Goal: Information Seeking & Learning: Compare options

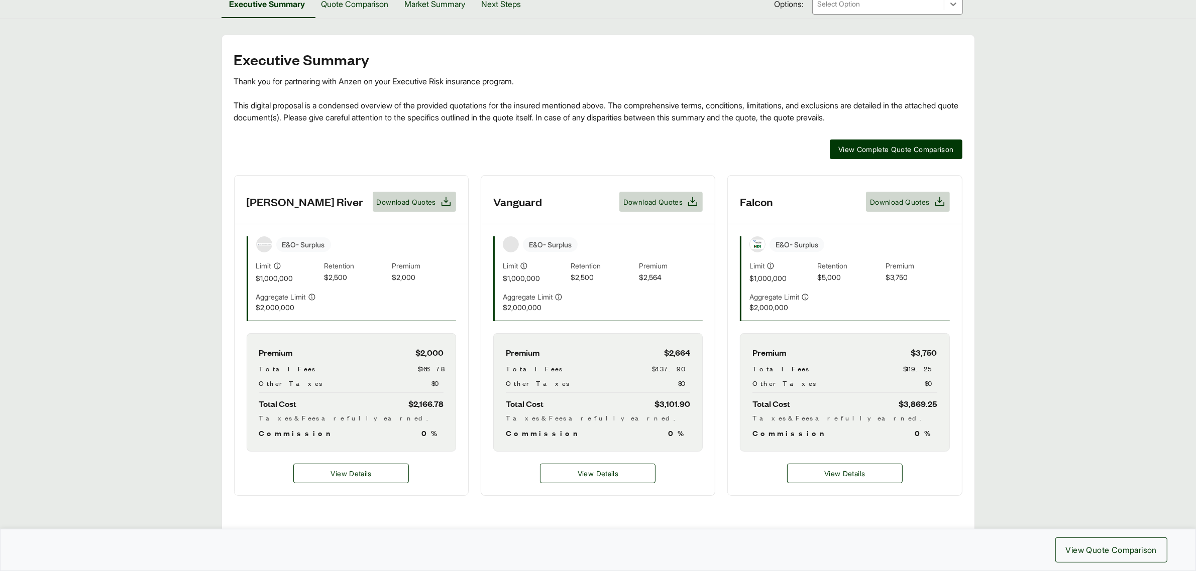
scroll to position [25, 0]
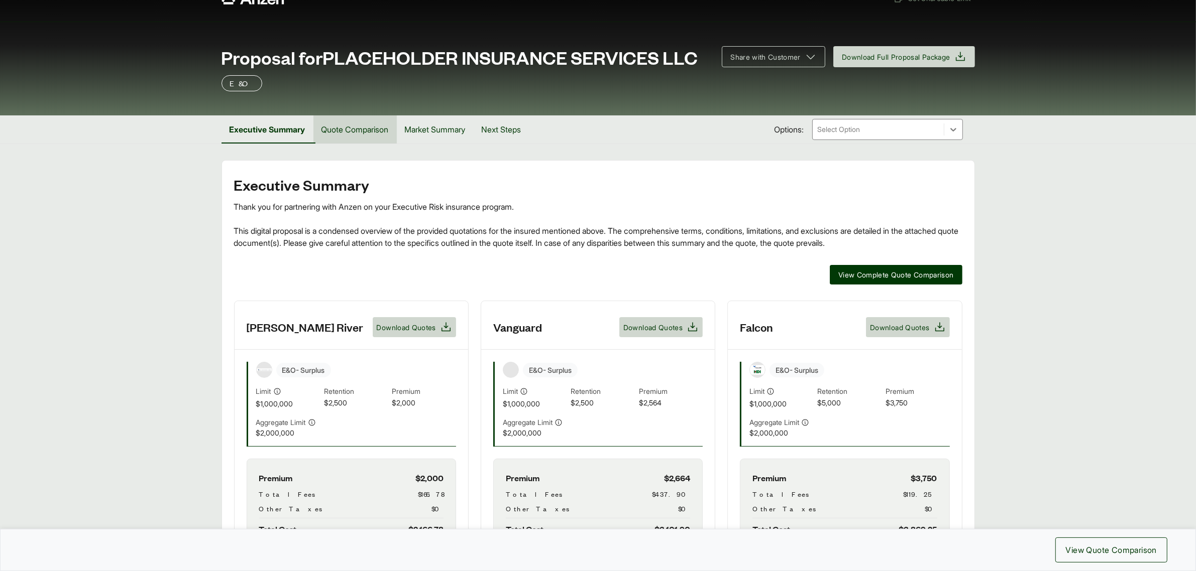
click at [349, 126] on button "Quote Comparison" at bounding box center [354, 129] width 83 height 28
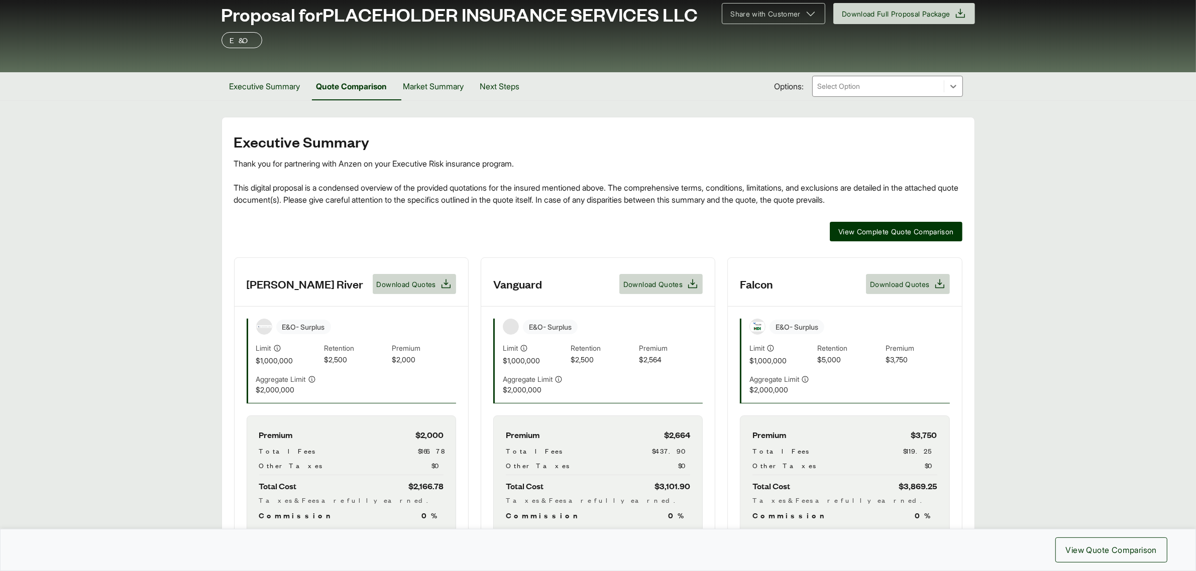
scroll to position [149, 0]
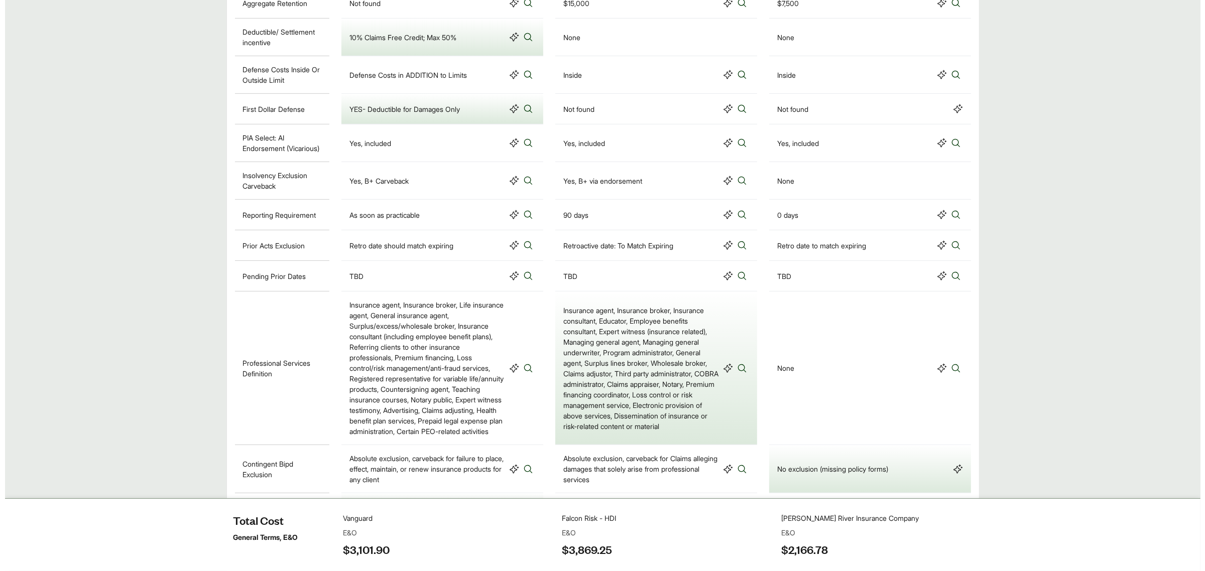
scroll to position [565, 0]
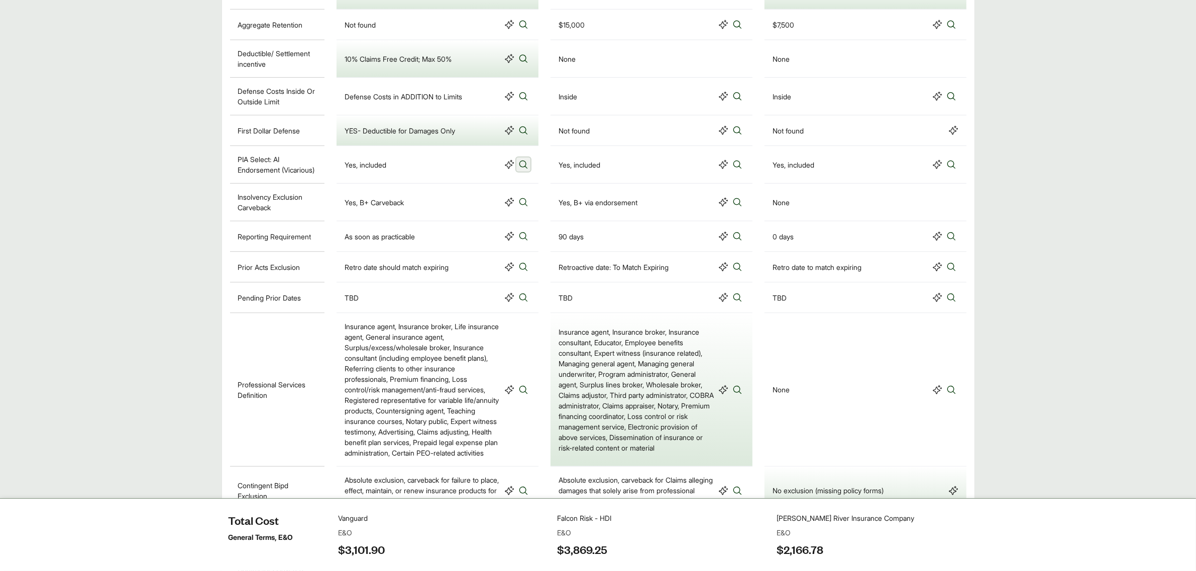
click at [524, 160] on icon at bounding box center [523, 165] width 10 height 10
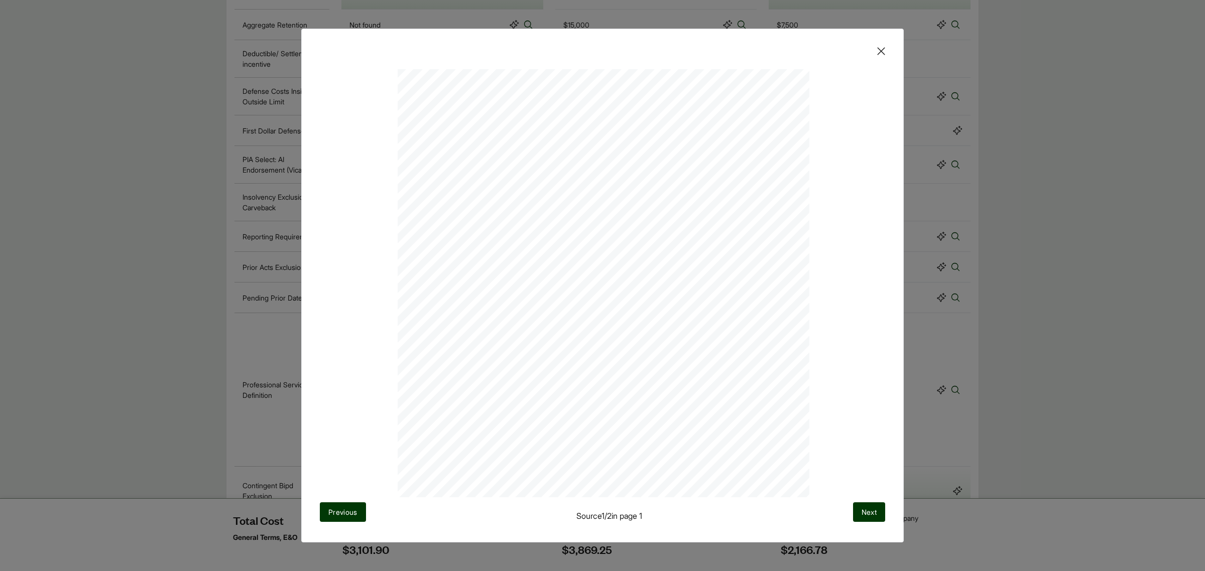
scroll to position [104, 0]
click at [867, 515] on span "Next" at bounding box center [869, 512] width 15 height 11
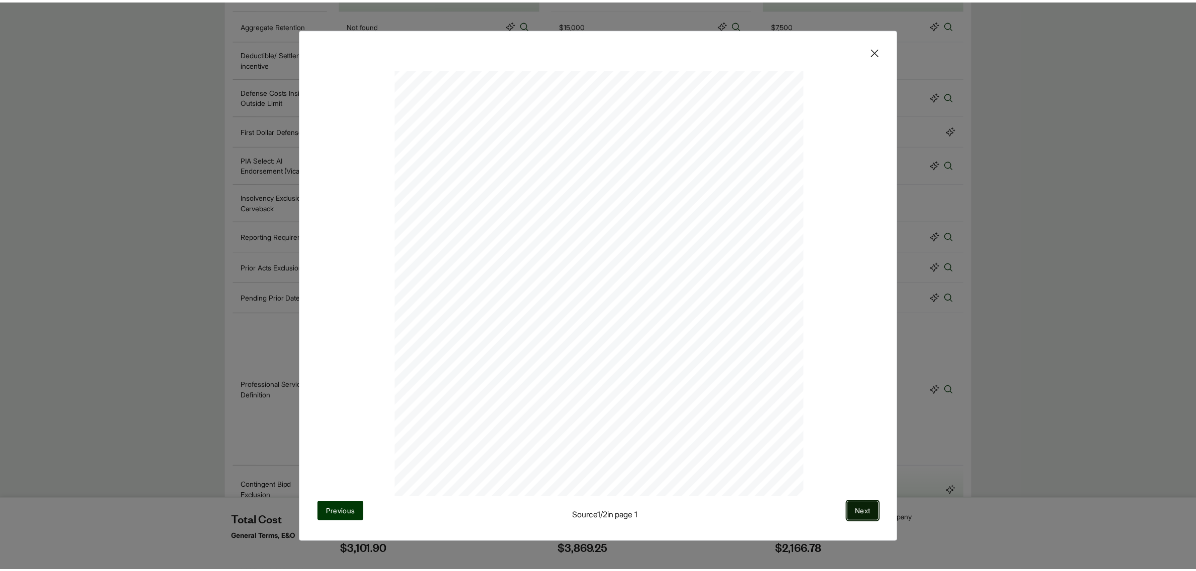
scroll to position [0, 0]
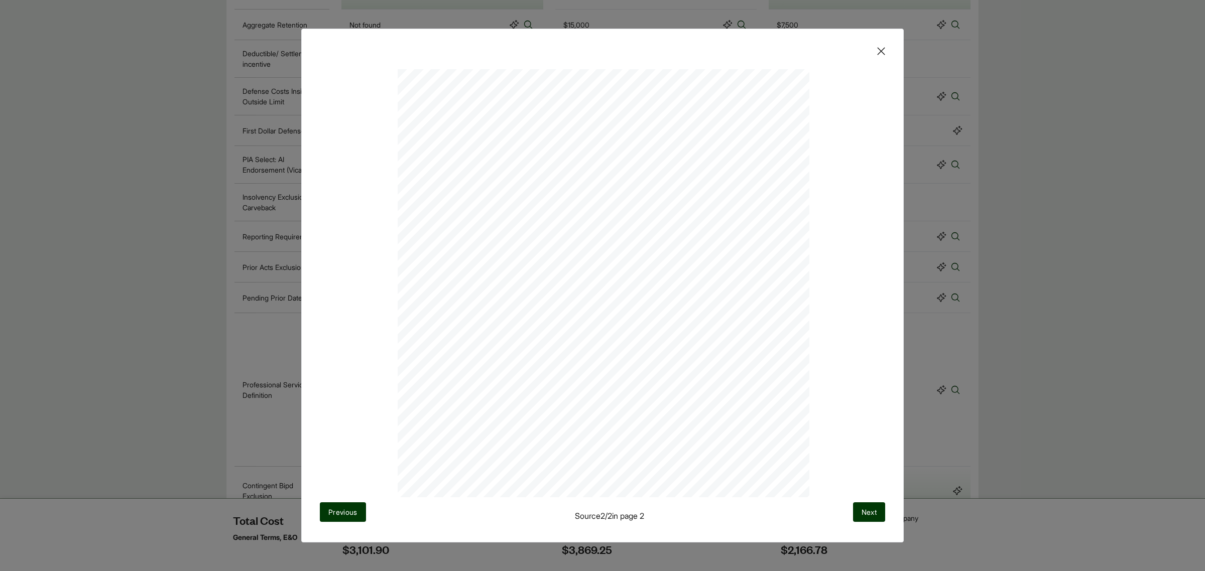
click at [881, 51] on icon at bounding box center [881, 51] width 8 height 8
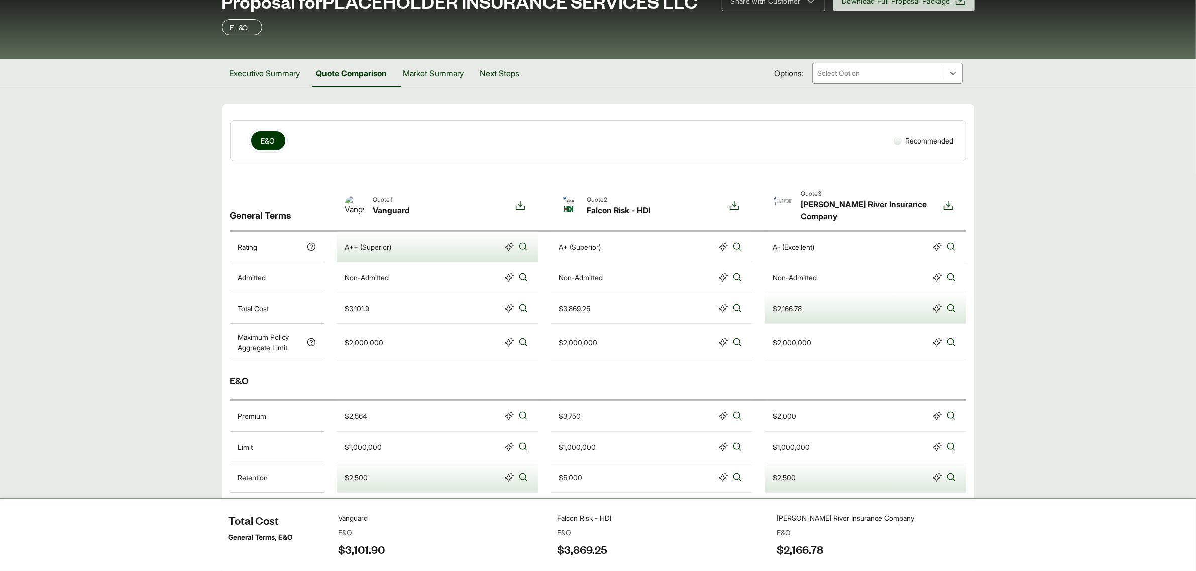
scroll to position [63, 0]
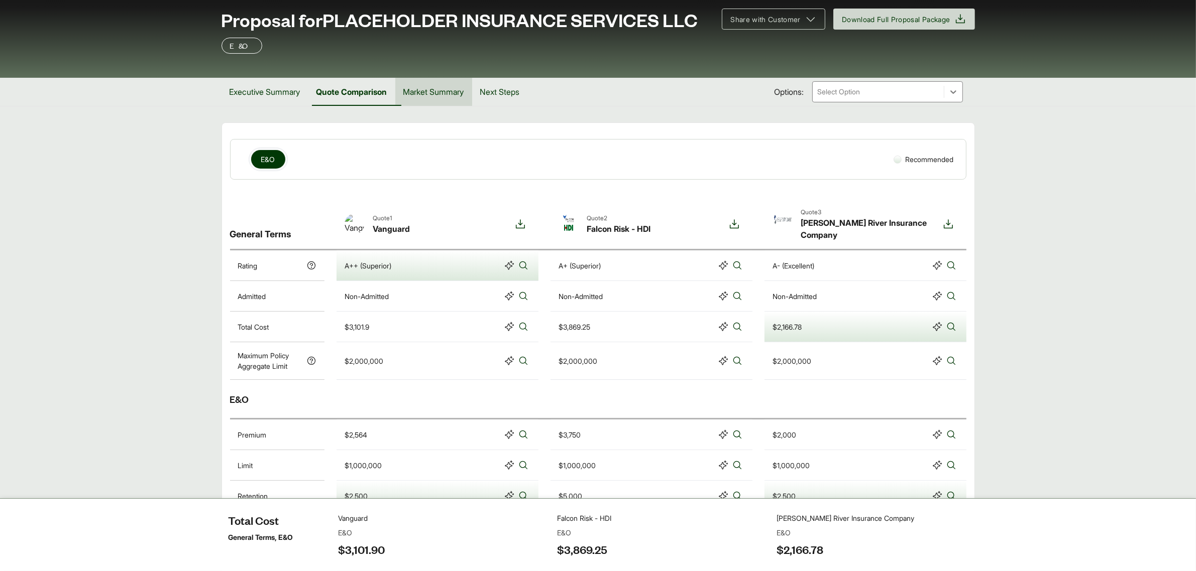
click at [450, 91] on button "Market Summary" at bounding box center [433, 92] width 77 height 28
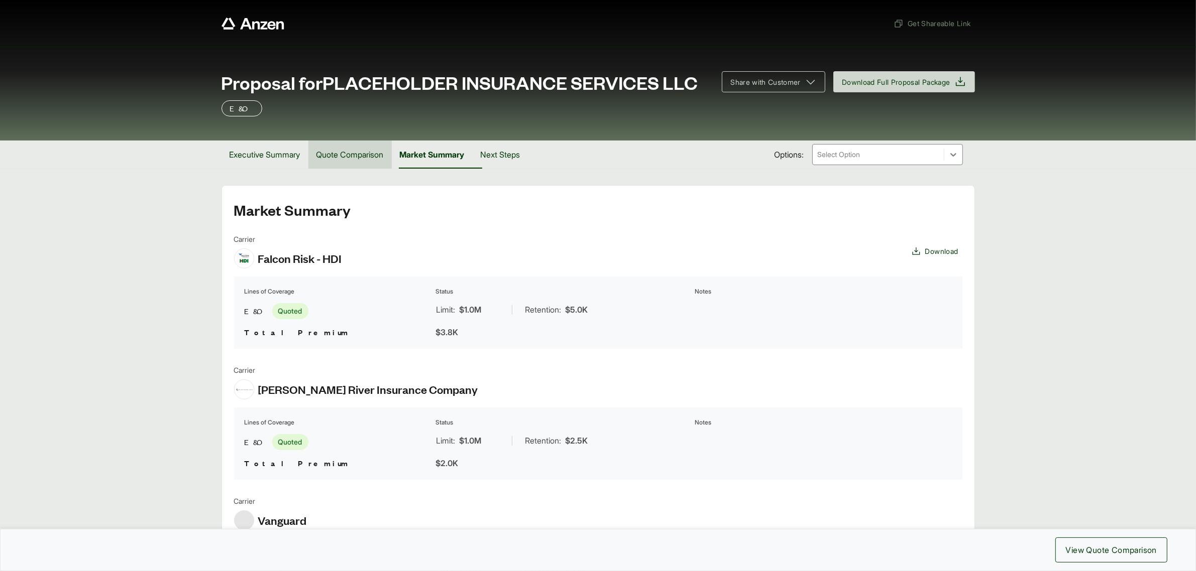
click at [335, 149] on button "Quote Comparison" at bounding box center [349, 155] width 83 height 28
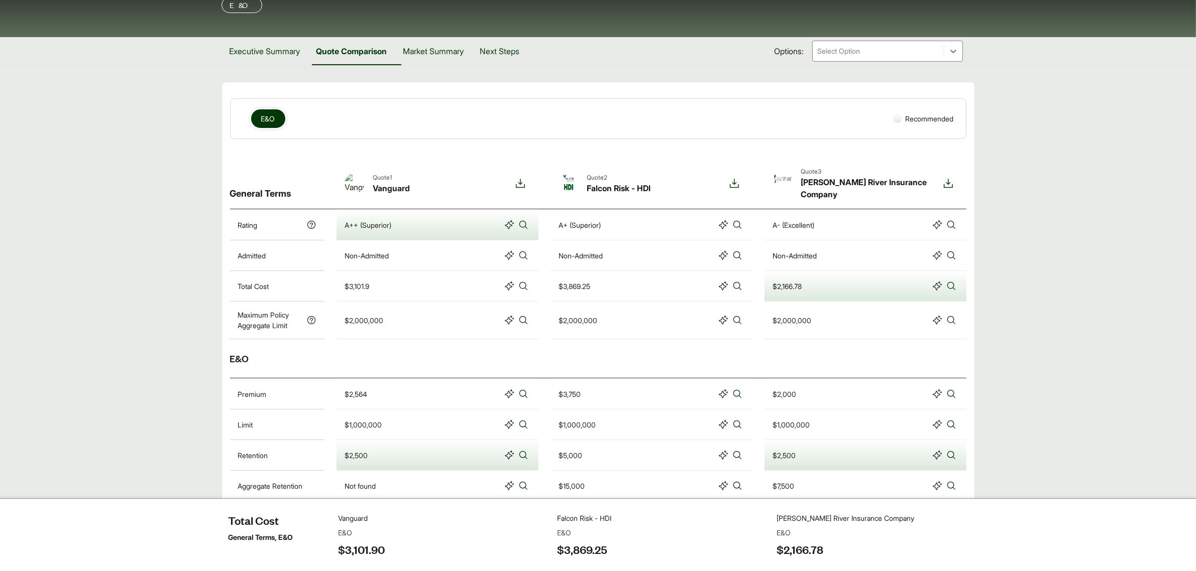
scroll to position [126, 0]
